Goal: Task Accomplishment & Management: Complete application form

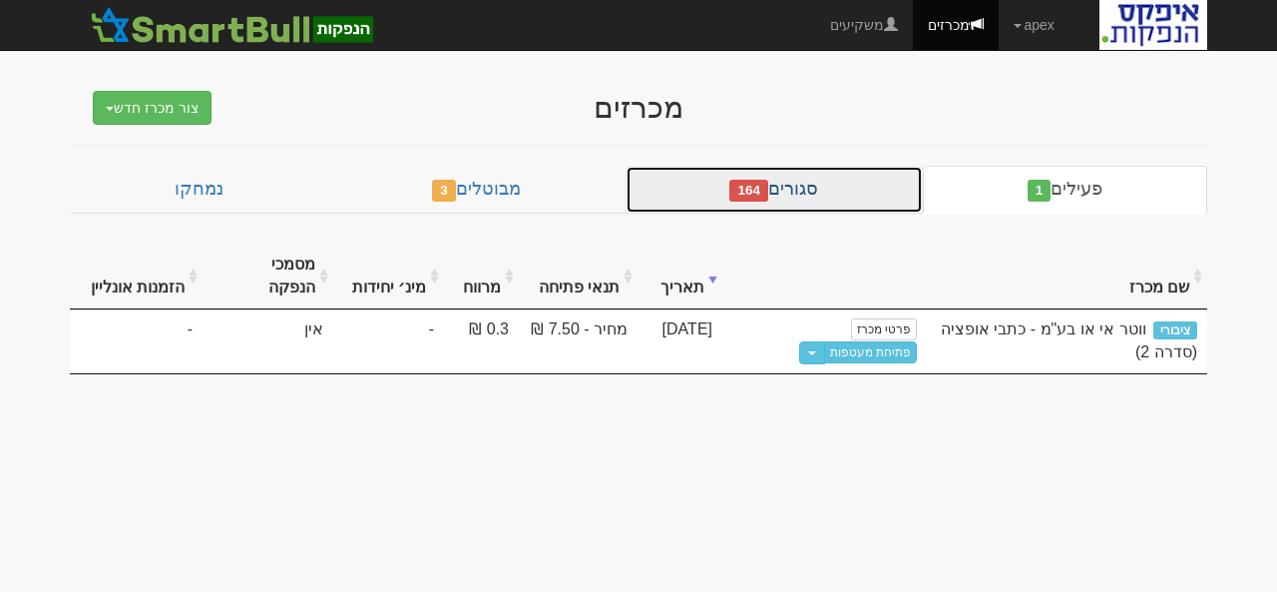
click at [798, 187] on link "סגורים 164" at bounding box center [774, 190] width 297 height 48
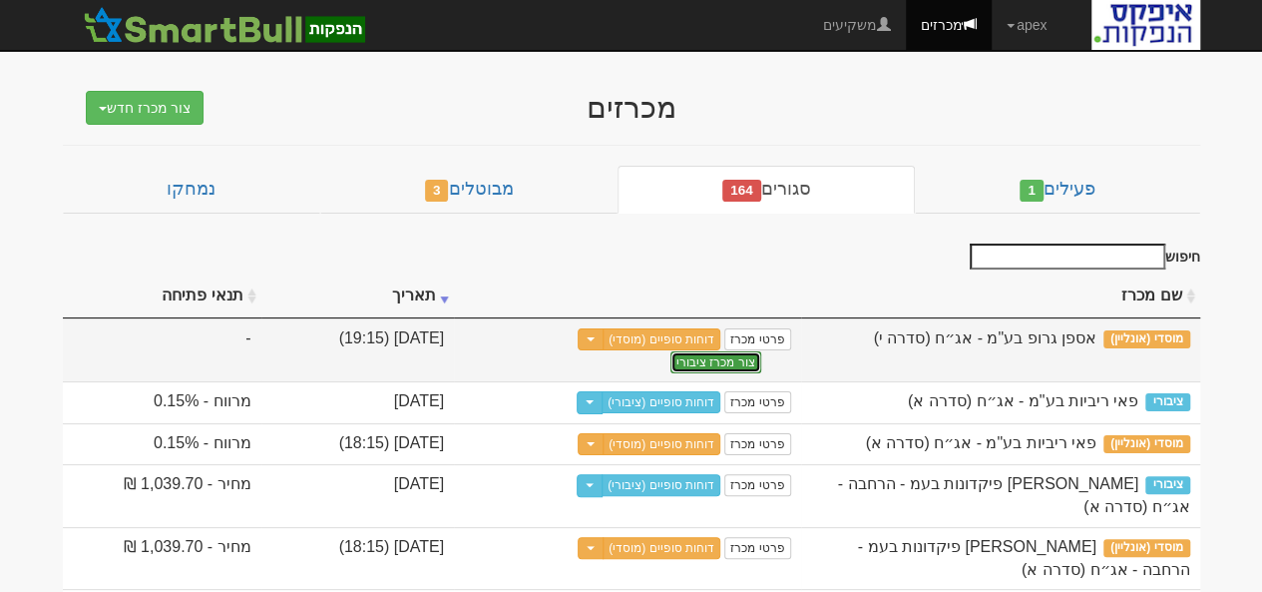
click at [670, 351] on button "צור מכרז ציבורי" at bounding box center [715, 362] width 91 height 22
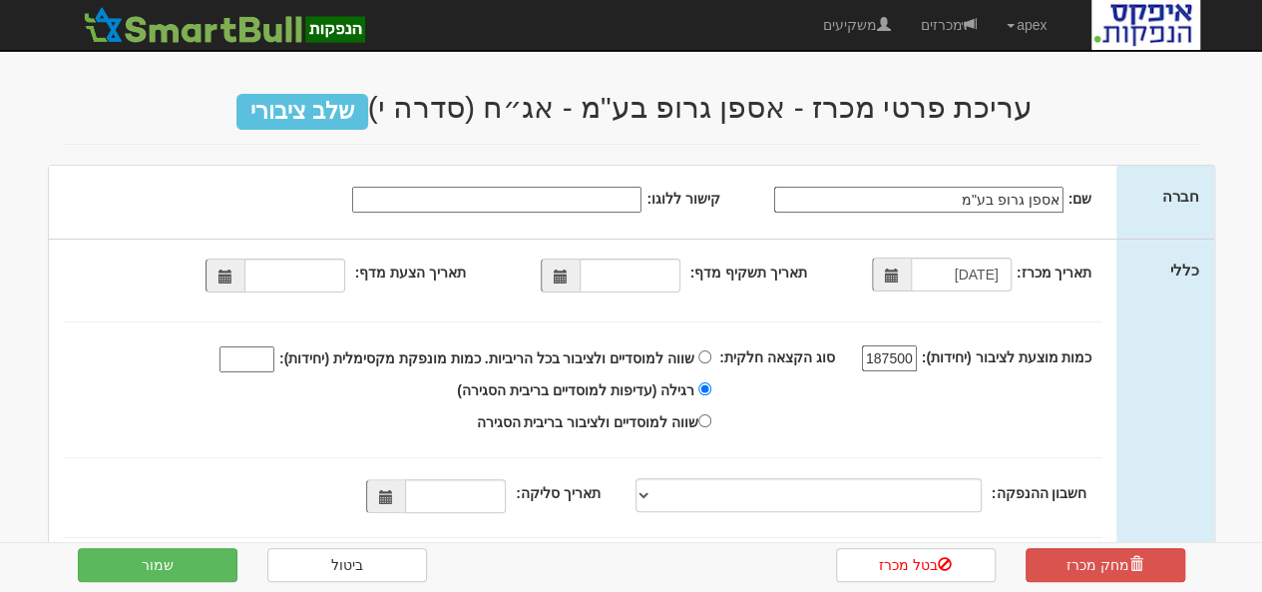
click at [227, 278] on span at bounding box center [225, 276] width 14 height 14
type input "16/09/2025"
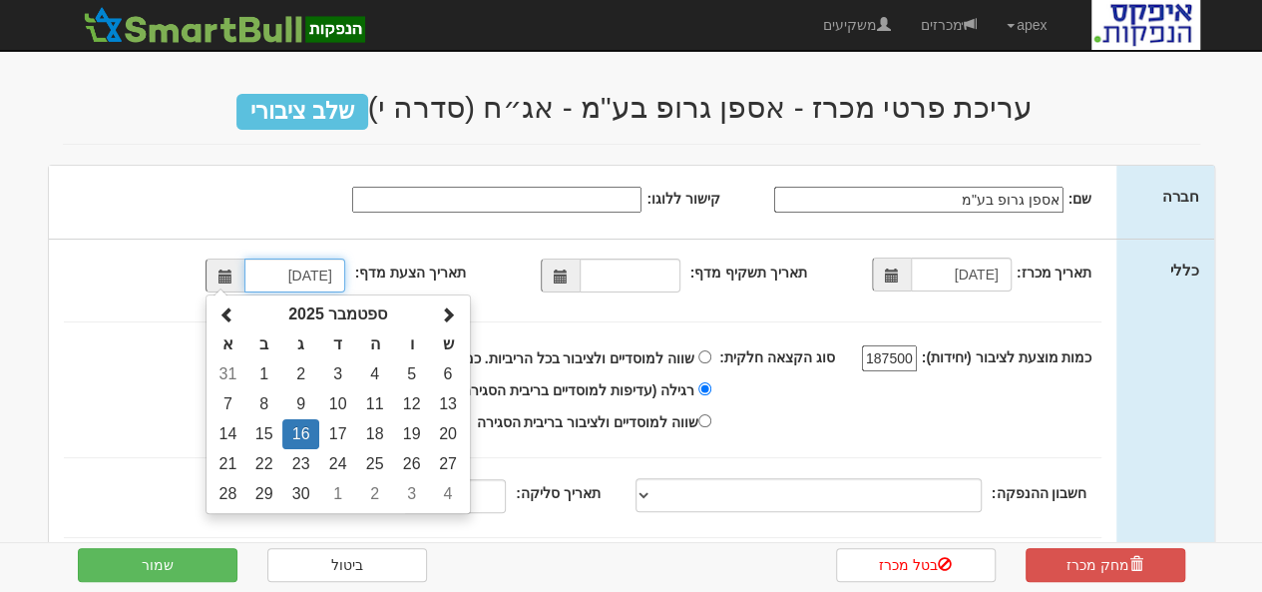
click at [307, 434] on td "16" at bounding box center [300, 434] width 37 height 30
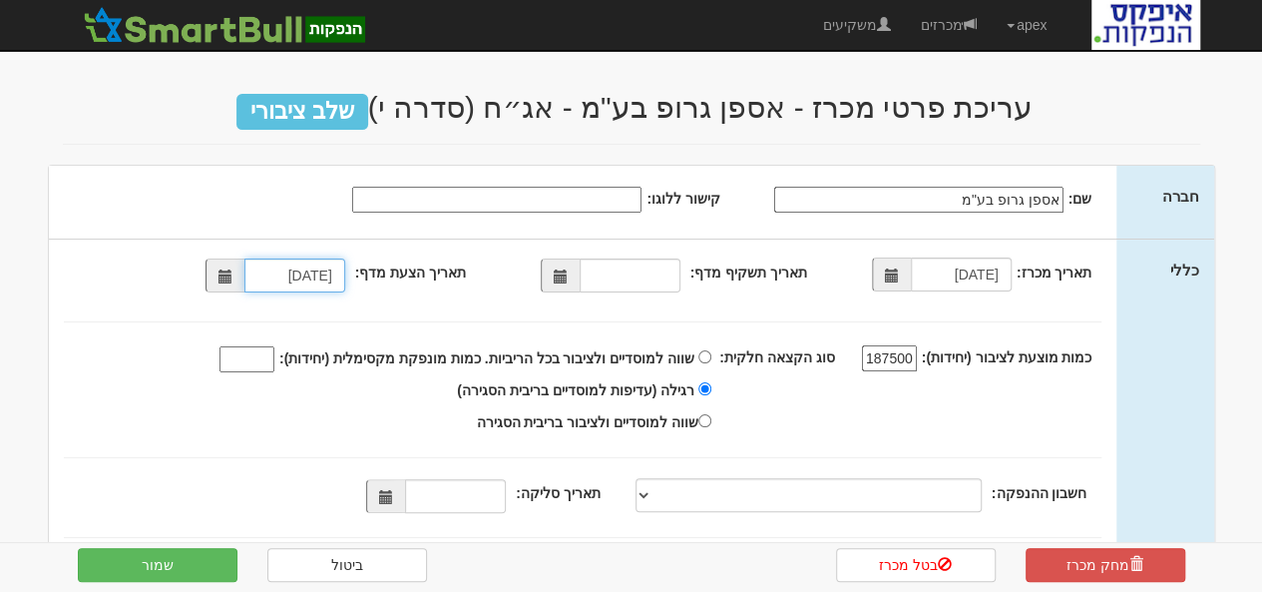
click at [568, 269] on span at bounding box center [561, 276] width 14 height 14
type input "16/09/2025"
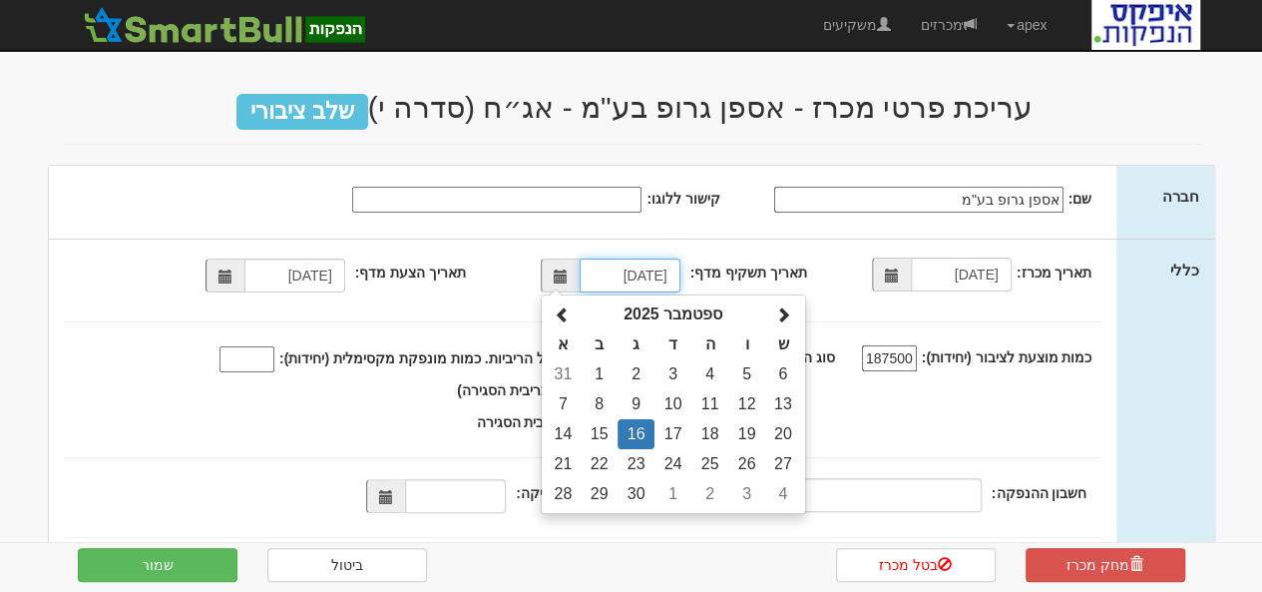
click at [644, 432] on td "16" at bounding box center [636, 434] width 37 height 30
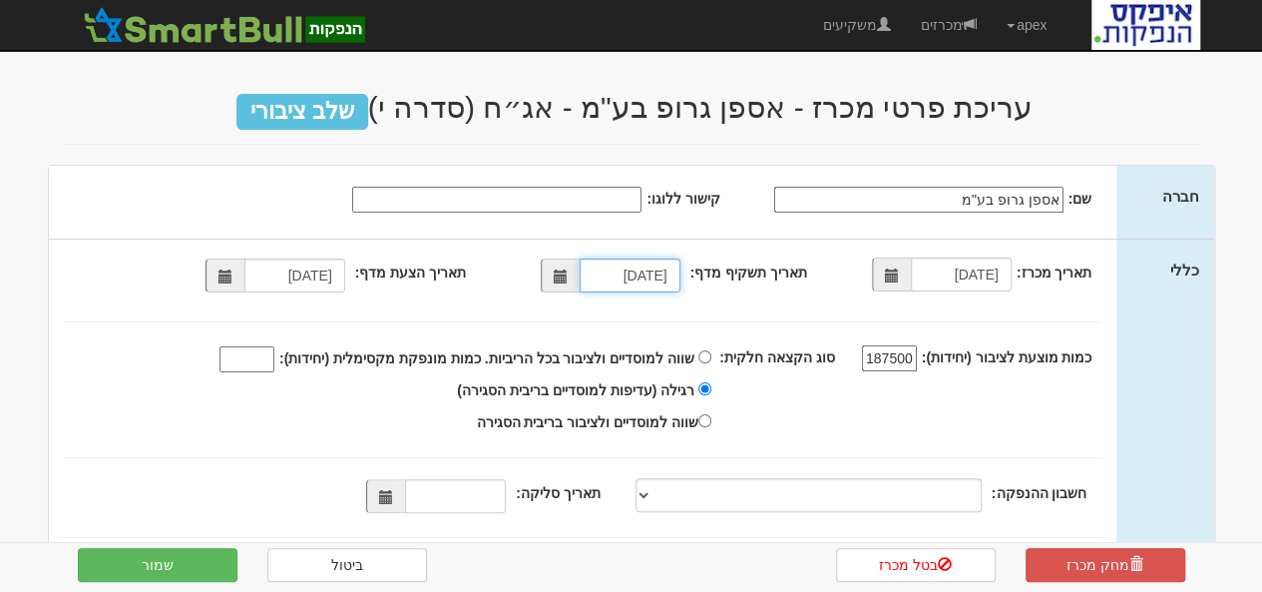
click at [633, 277] on input "16/09/2025" at bounding box center [630, 275] width 101 height 34
type input "7"
type input "16/07/2024"
click at [501, 307] on div "תאריך מכרז: 16/09/2025 תאריך תשקיף מדף: 16/07/2024 16/09/2025 187500" at bounding box center [583, 425] width 1068 height 373
click at [274, 355] on input "שווה למוסדיים ולציבור בכל הריביות. כמות מונפקת מקסימלית (יחידות):" at bounding box center [246, 359] width 55 height 26
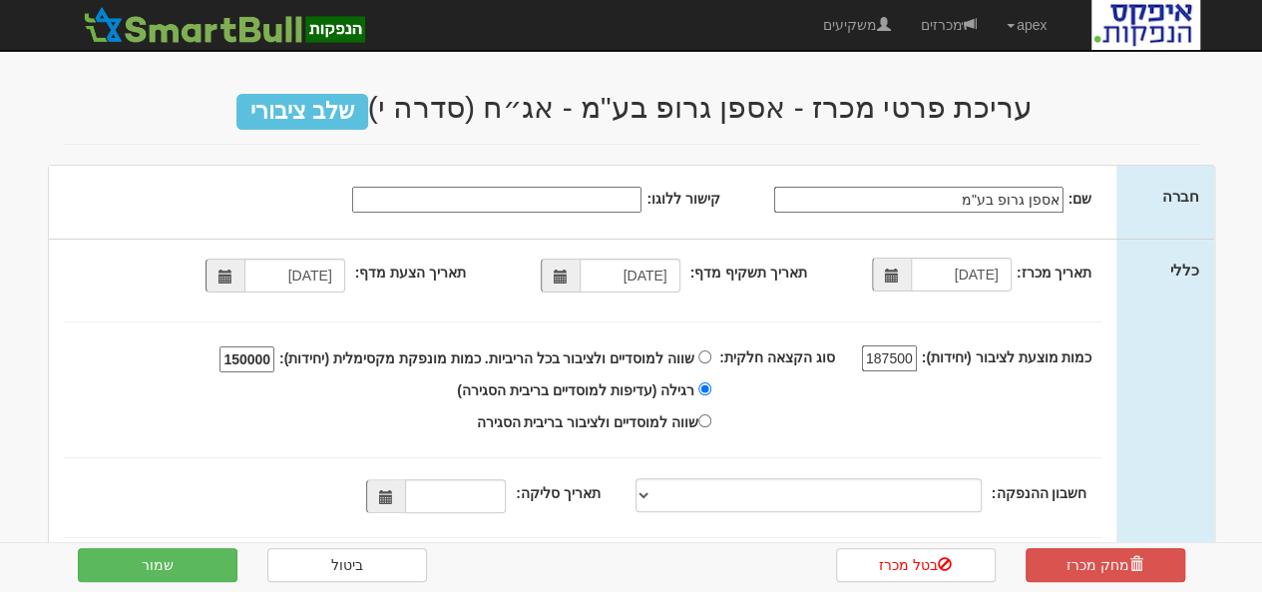
click at [393, 498] on span at bounding box center [386, 497] width 14 height 14
type input "150000"
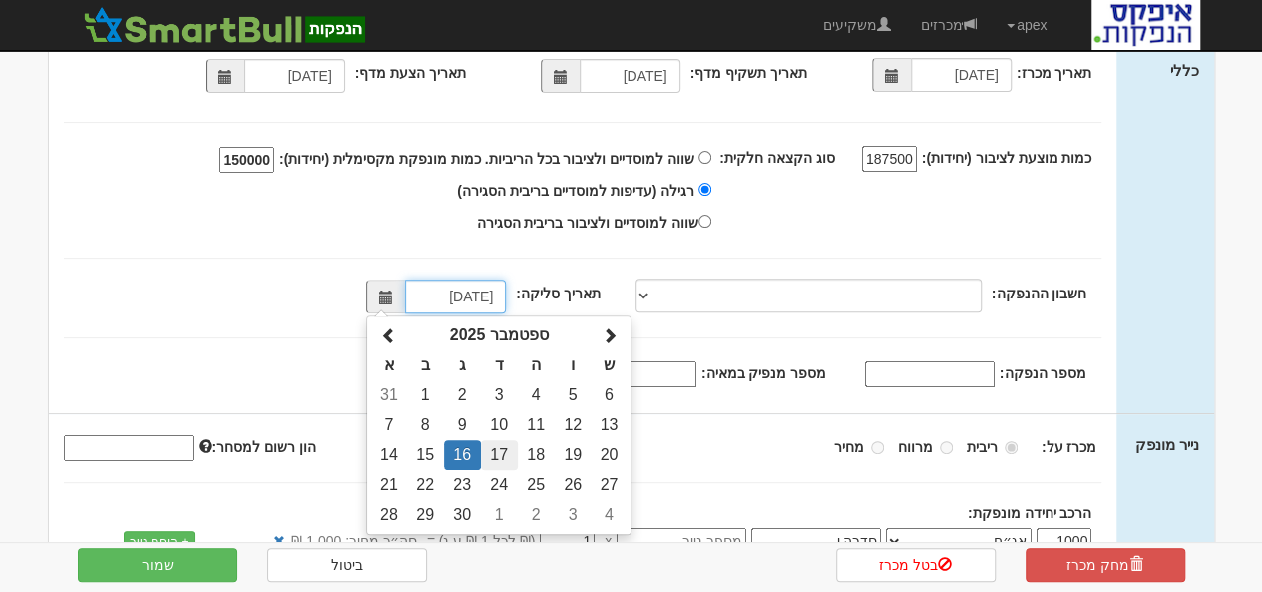
click at [504, 448] on td "17" at bounding box center [499, 455] width 37 height 30
type input "17/09/2025"
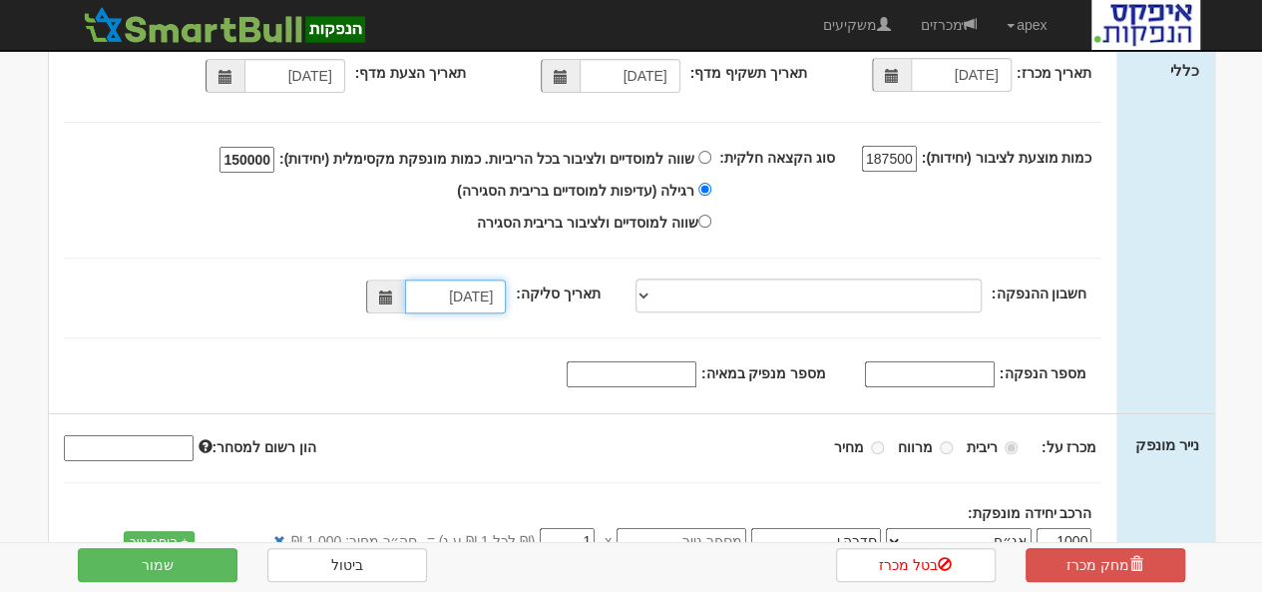
scroll to position [299, 0]
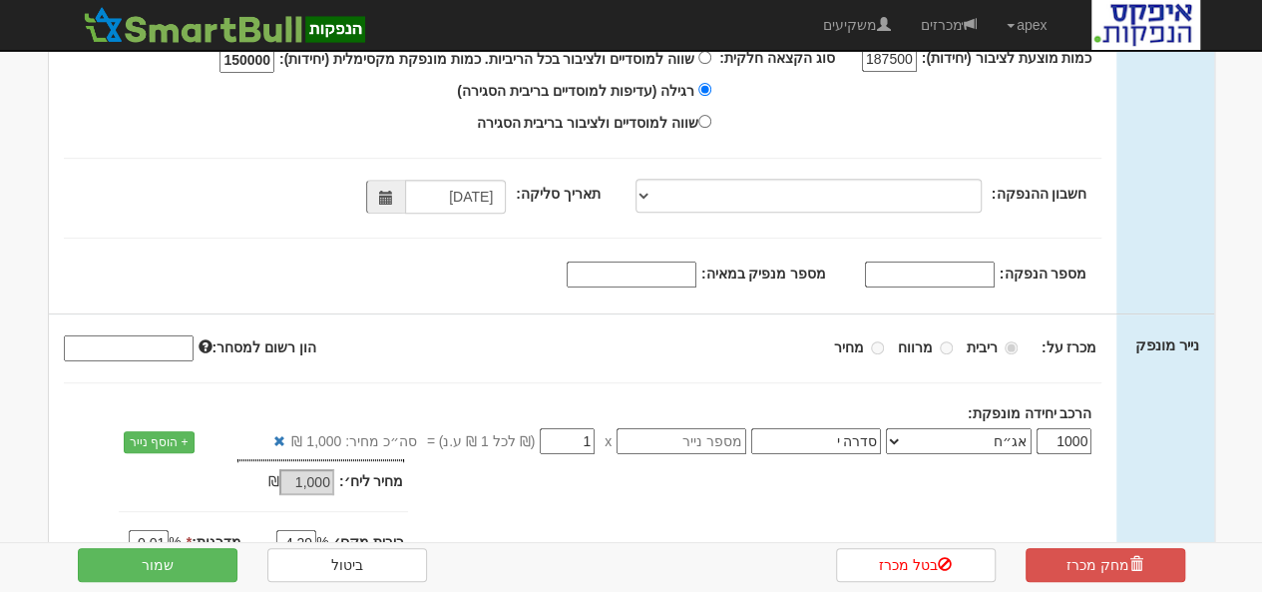
click at [902, 272] on input "מספר הנפקה:" at bounding box center [930, 274] width 130 height 26
type input "3130416"
click at [674, 276] on input "מספר מנפיק במאיה:" at bounding box center [632, 274] width 130 height 26
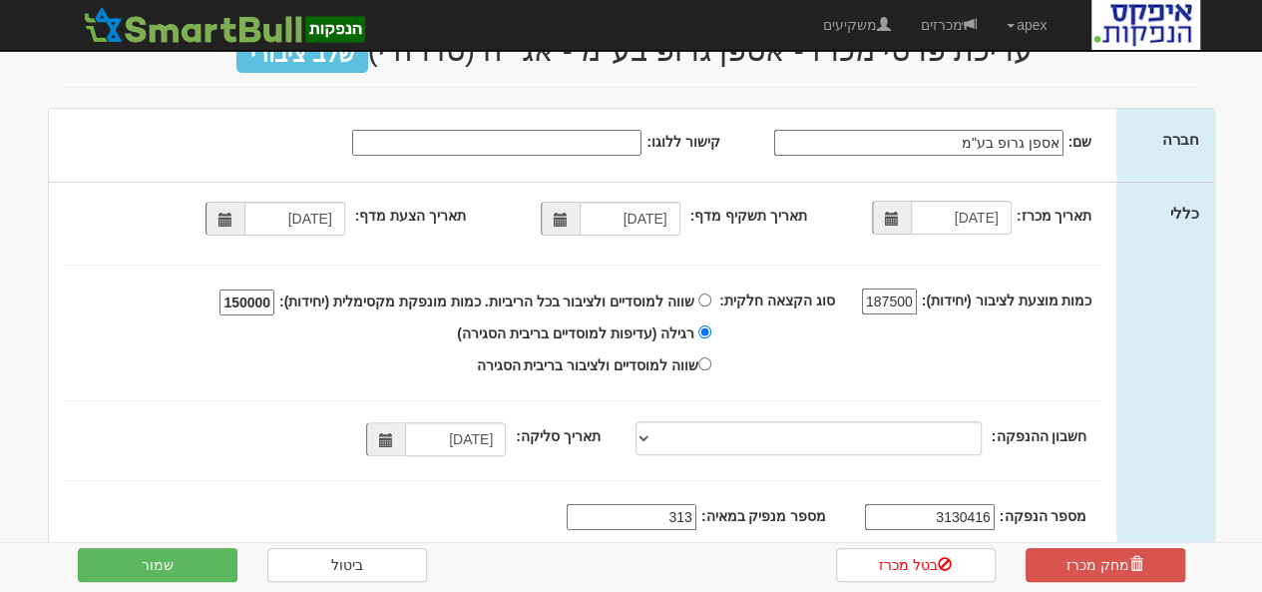
scroll to position [0, 0]
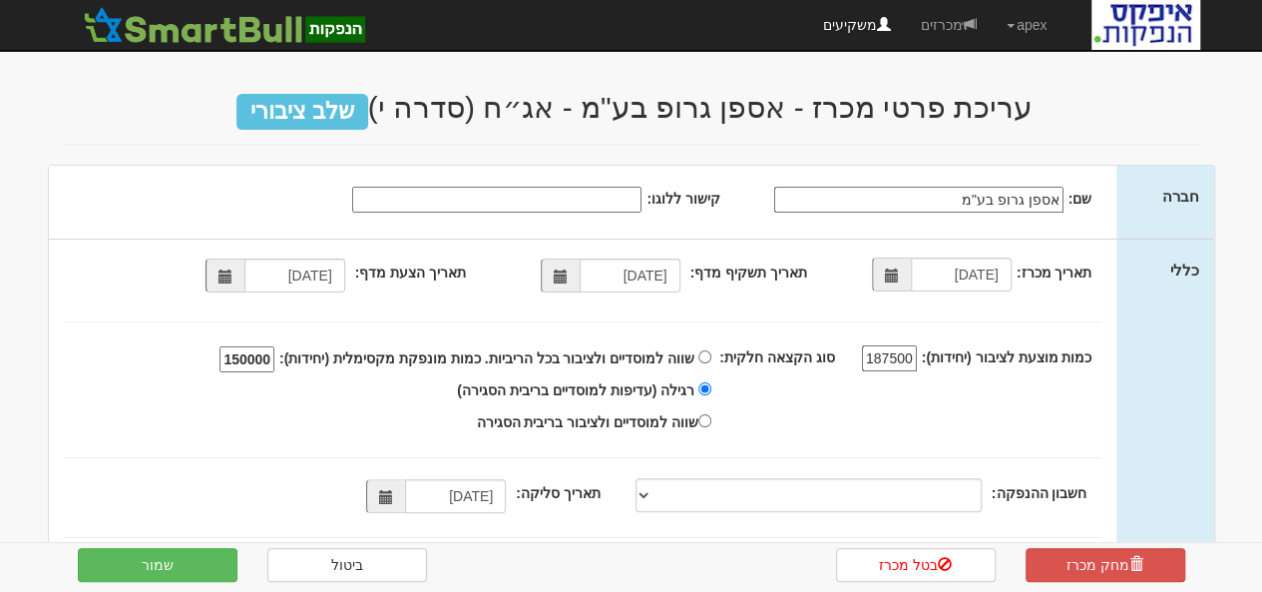
type input "313"
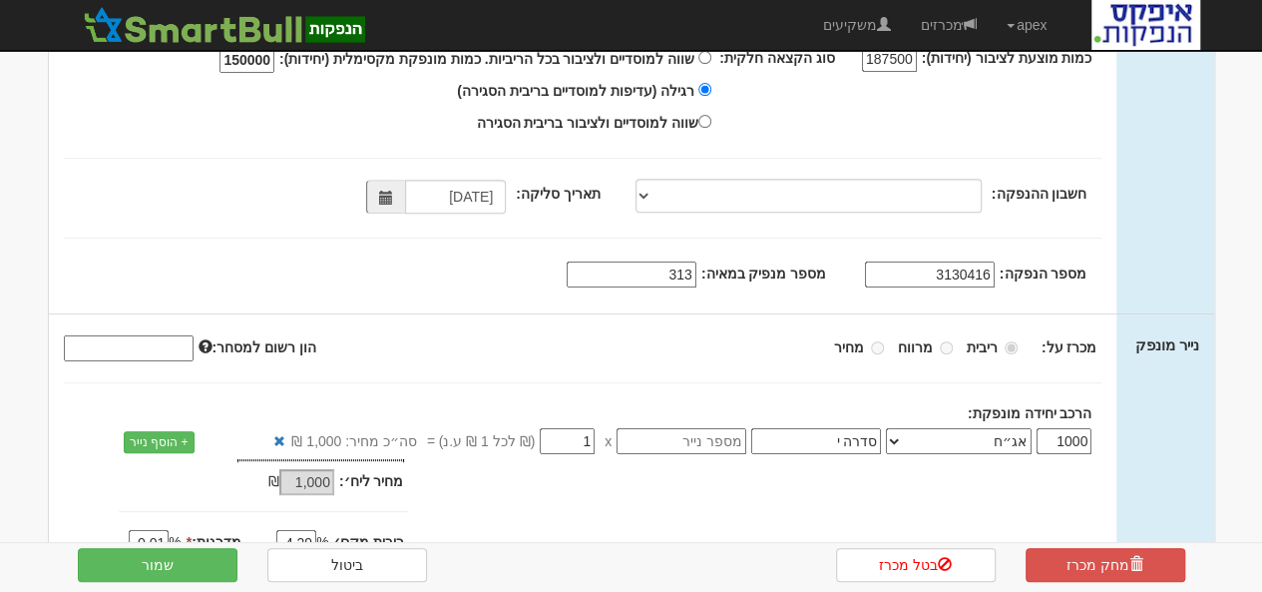
scroll to position [456, 0]
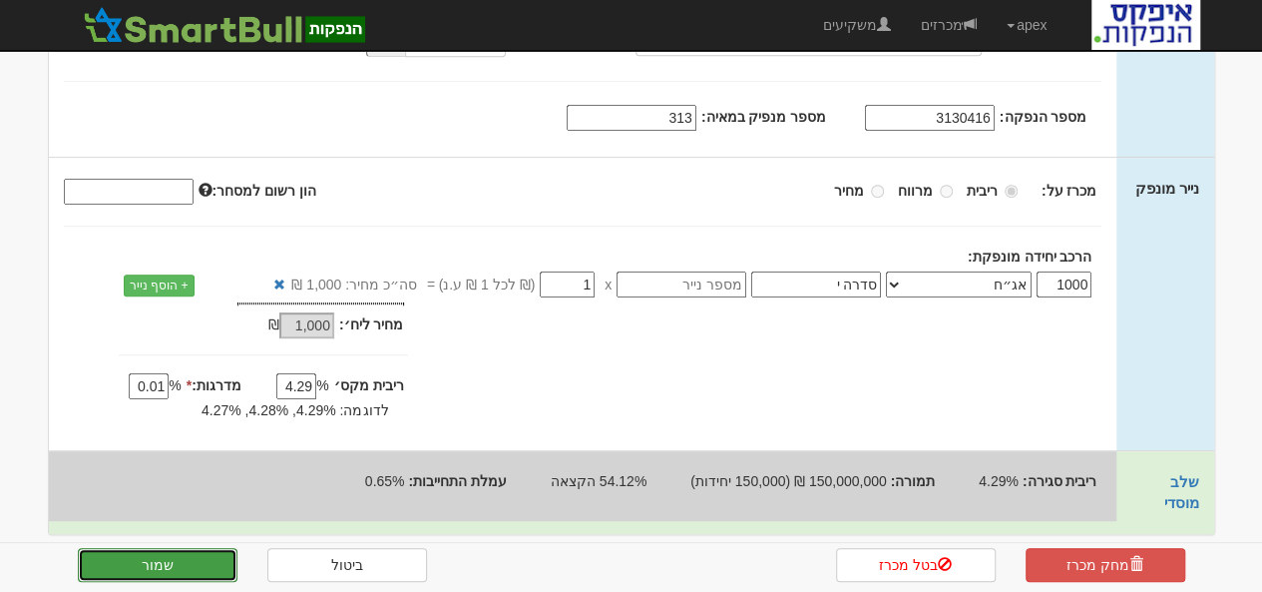
click at [177, 564] on button "שמור" at bounding box center [158, 565] width 160 height 34
